Goal: Task Accomplishment & Management: Manage account settings

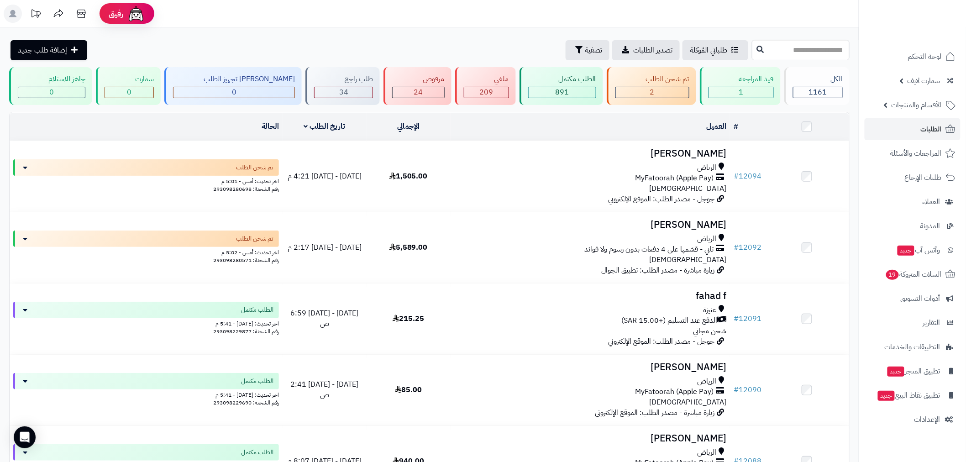
click at [897, 129] on link "الطلبات" at bounding box center [913, 129] width 96 height 22
click at [912, 130] on link "الطلبات" at bounding box center [913, 129] width 96 height 22
click at [930, 121] on link "الطلبات" at bounding box center [913, 129] width 96 height 22
click at [914, 129] on link "الطلبات" at bounding box center [913, 129] width 96 height 22
click at [912, 138] on link "الطلبات" at bounding box center [913, 129] width 96 height 22
